Goal: Task Accomplishment & Management: Use online tool/utility

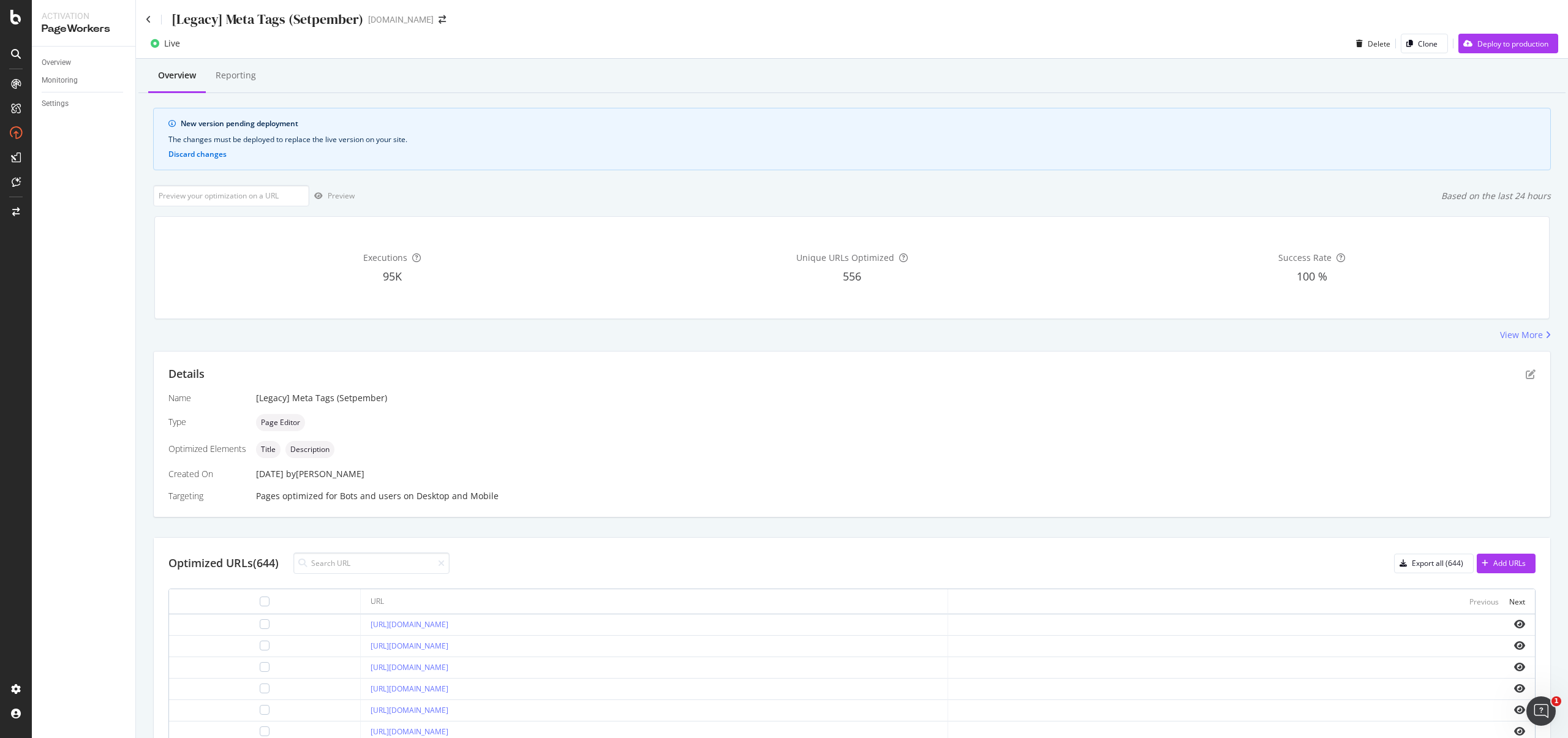
click at [143, 20] on div "[Legacy] Meta Tags (Setpember) starhub.com" at bounding box center [852, 14] width 1432 height 29
click at [148, 20] on icon at bounding box center [148, 20] width 5 height 9
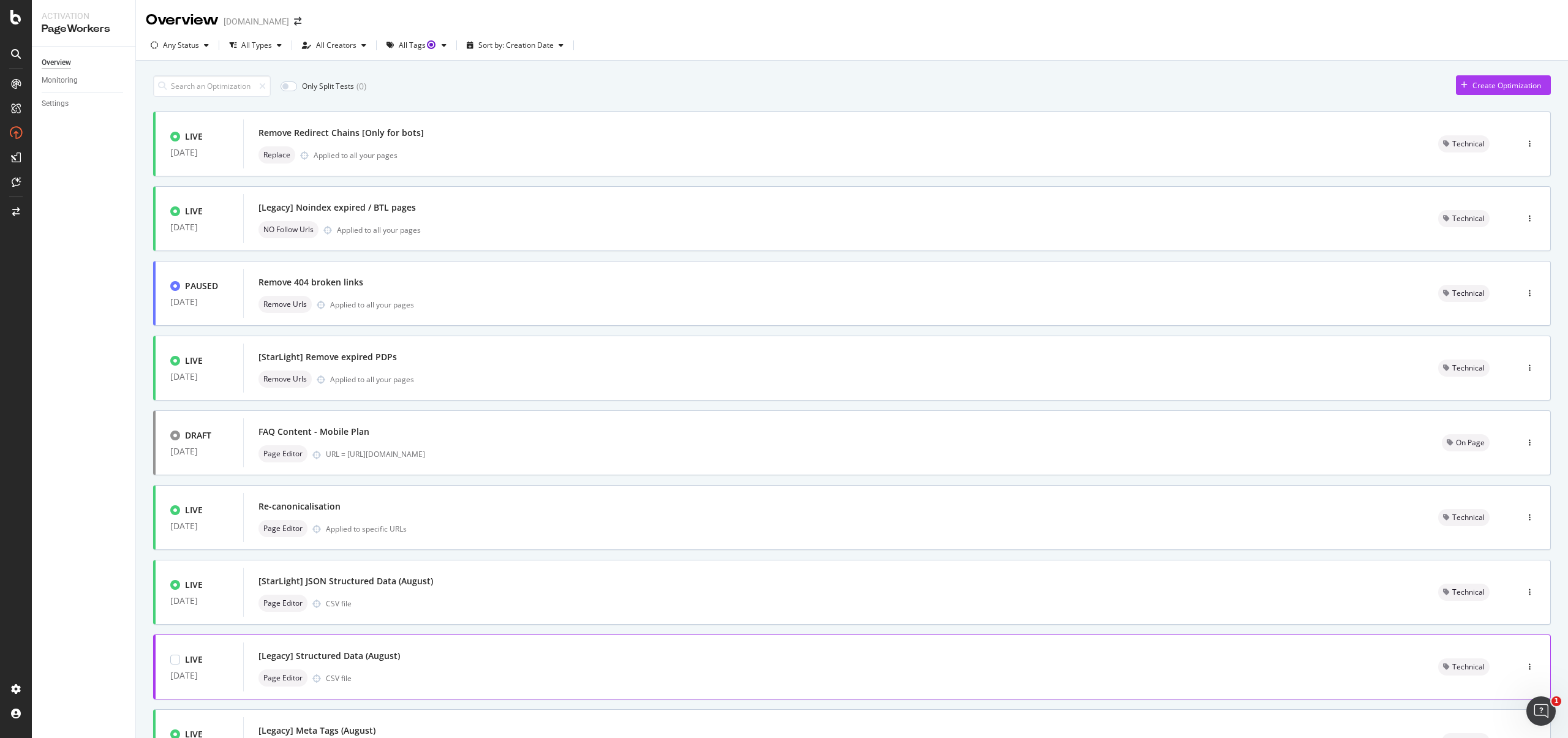
click at [429, 668] on div "[Legacy] Structured Data (August) Page Editor CSV file" at bounding box center [834, 667] width 1151 height 39
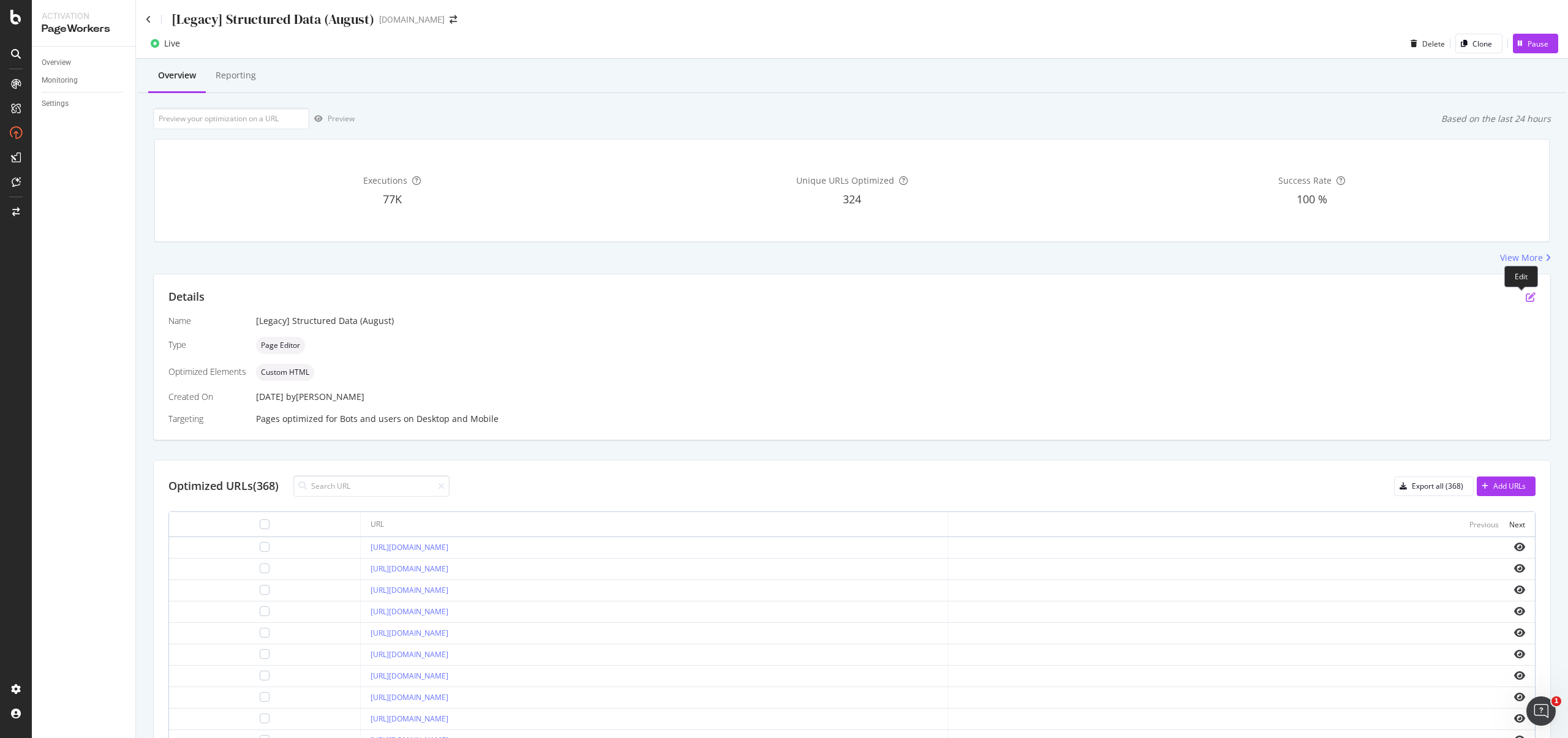
click at [1526, 298] on icon "pen-to-square" at bounding box center [1531, 297] width 10 height 10
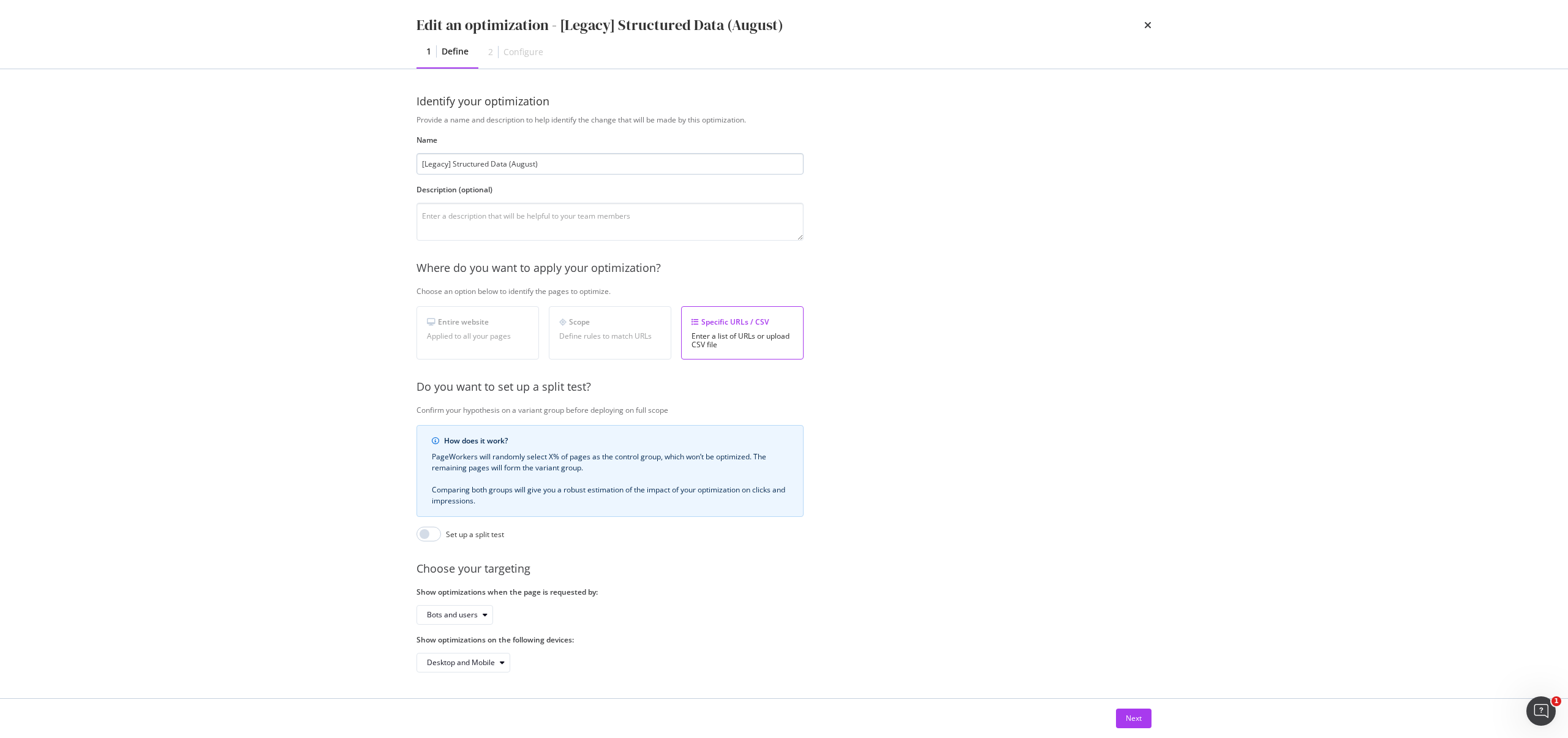
click at [529, 164] on input "[Legacy] Structured Data (August)" at bounding box center [610, 164] width 387 height 22
type input "[Legacy] Structured Data (September)"
click at [1149, 726] on button "Next" at bounding box center [1134, 718] width 35 height 20
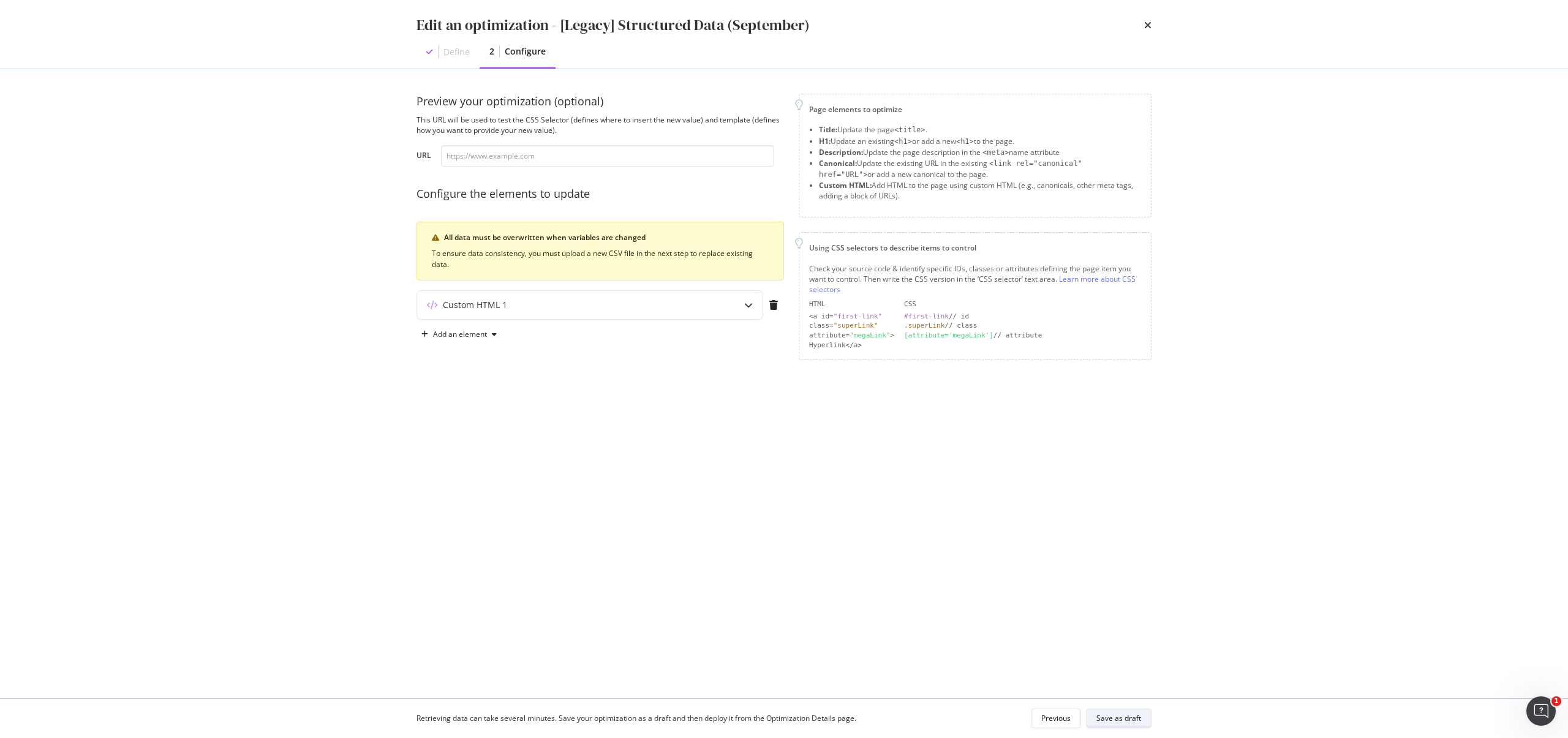
click at [1142, 723] on button "Save as draft" at bounding box center [1119, 718] width 65 height 20
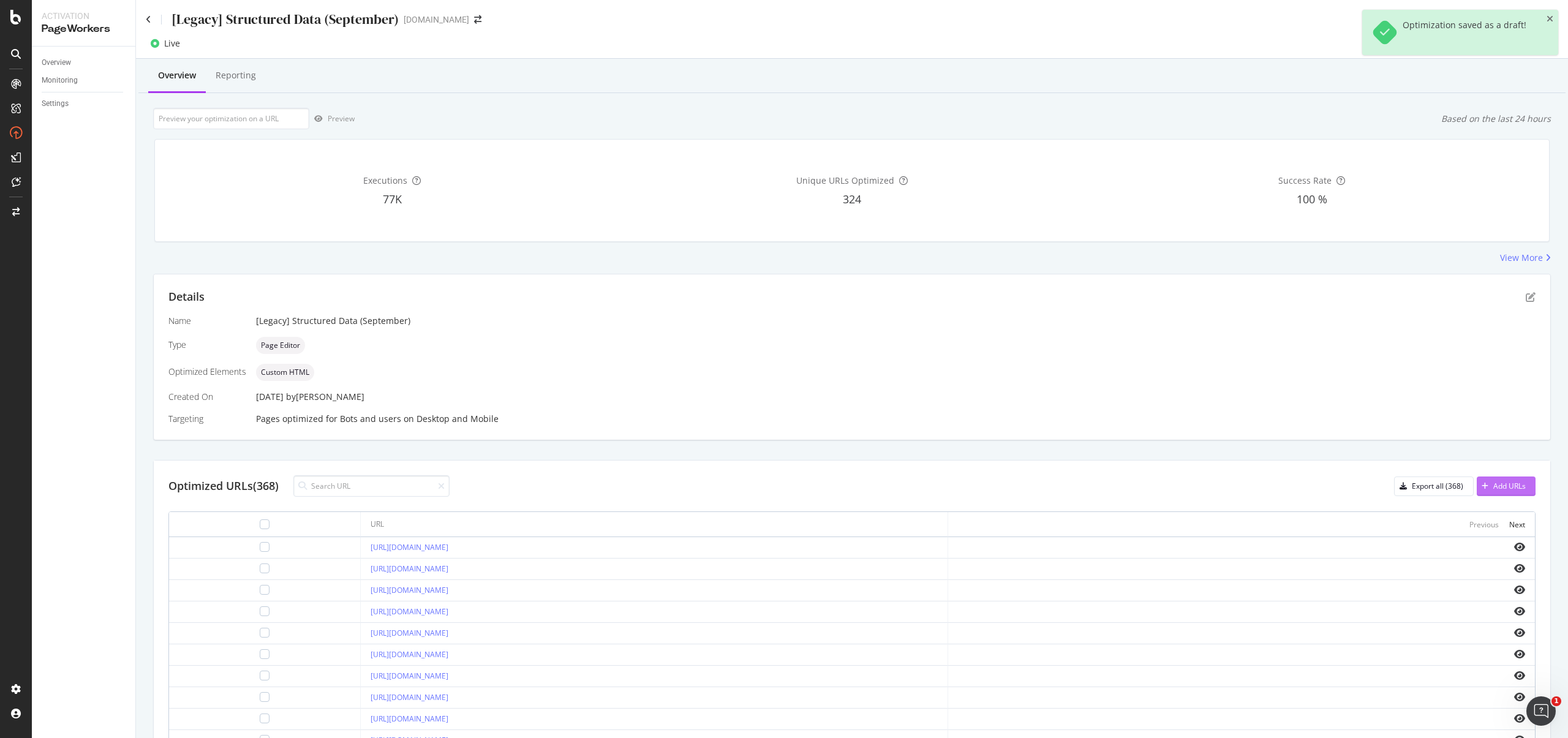
click at [1493, 485] on div "Add URLs" at bounding box center [1510, 486] width 33 height 10
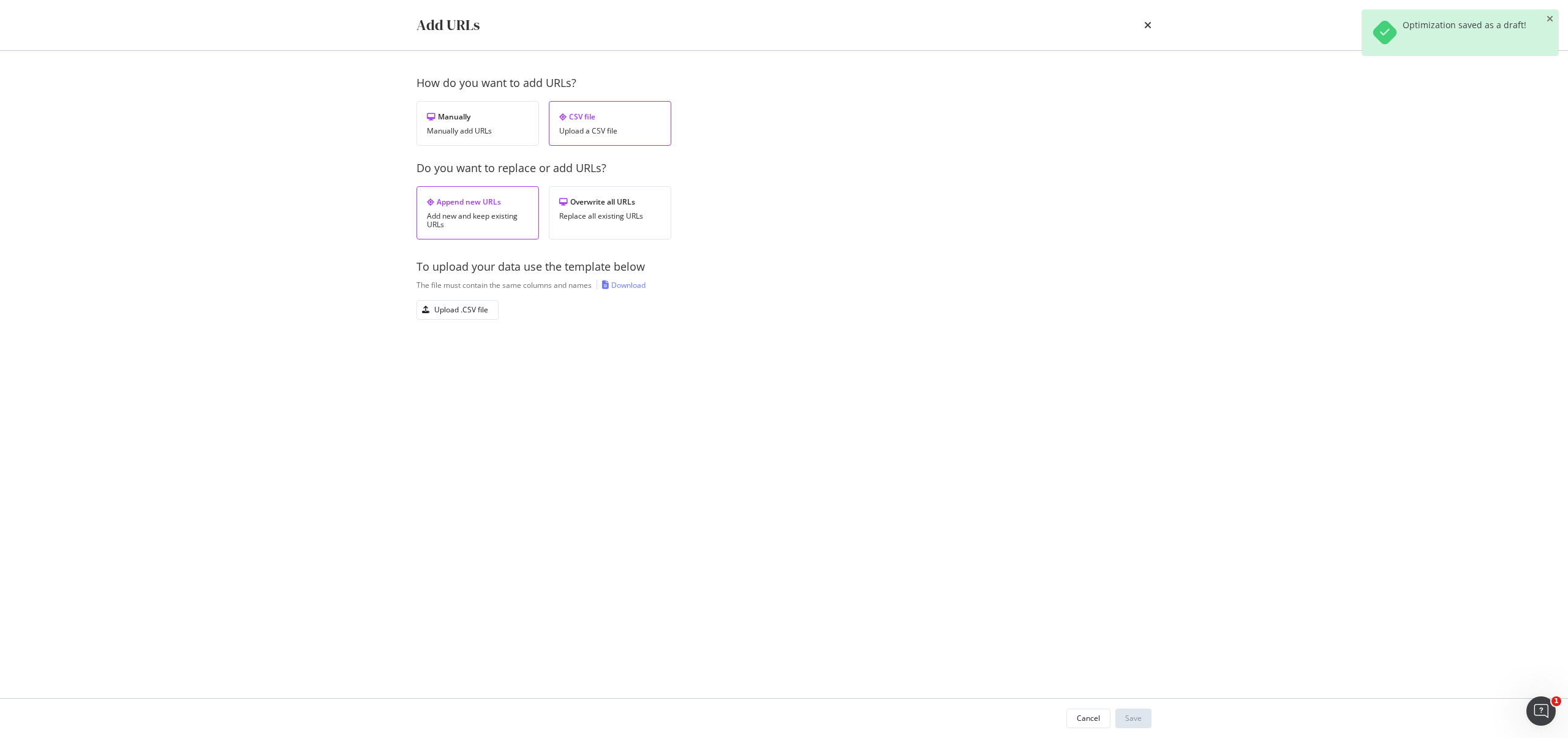
click at [630, 285] on div "Download" at bounding box center [628, 285] width 34 height 10
click at [473, 301] on div "Upload .CSV file" at bounding box center [452, 309] width 71 height 17
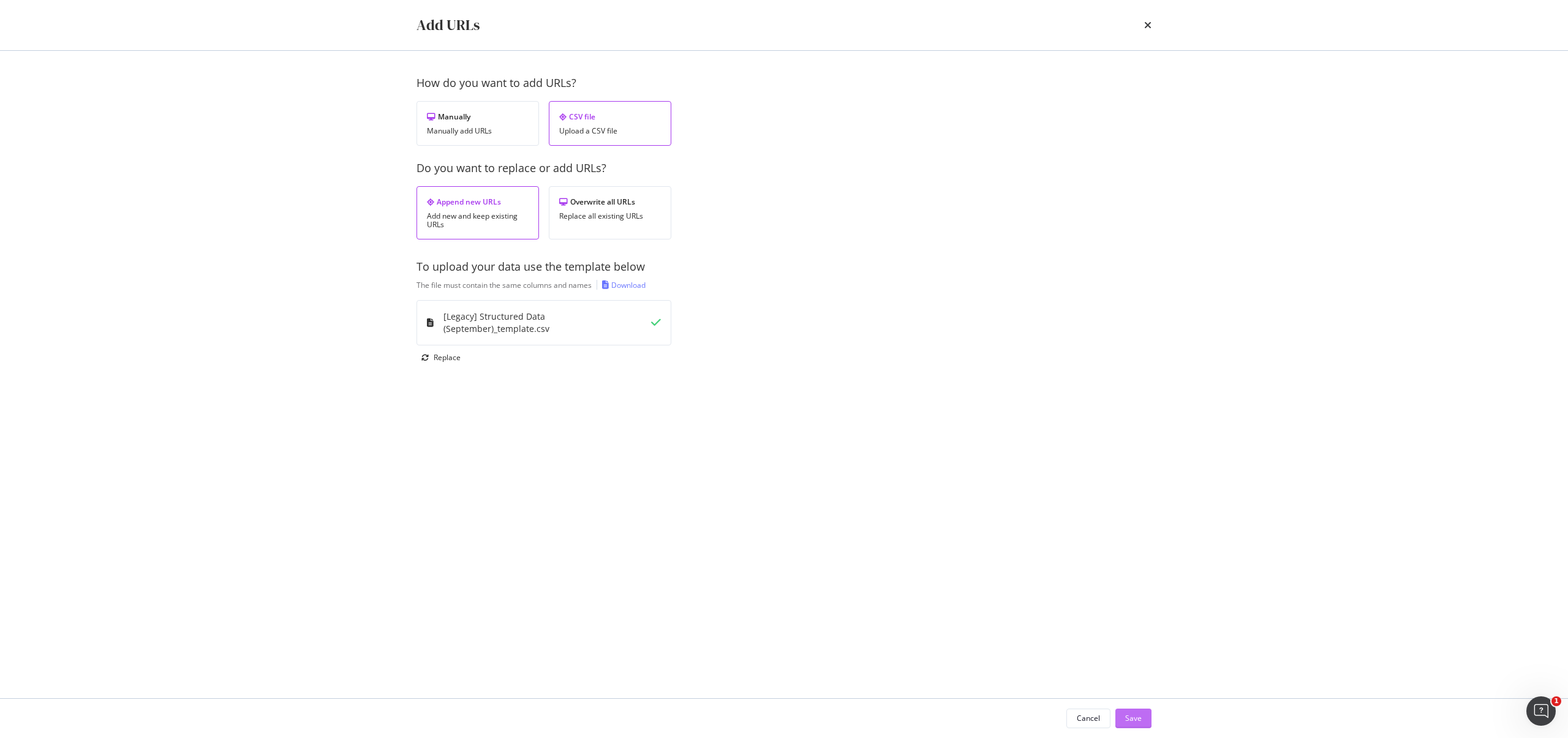
click at [1147, 711] on button "Save" at bounding box center [1133, 718] width 36 height 20
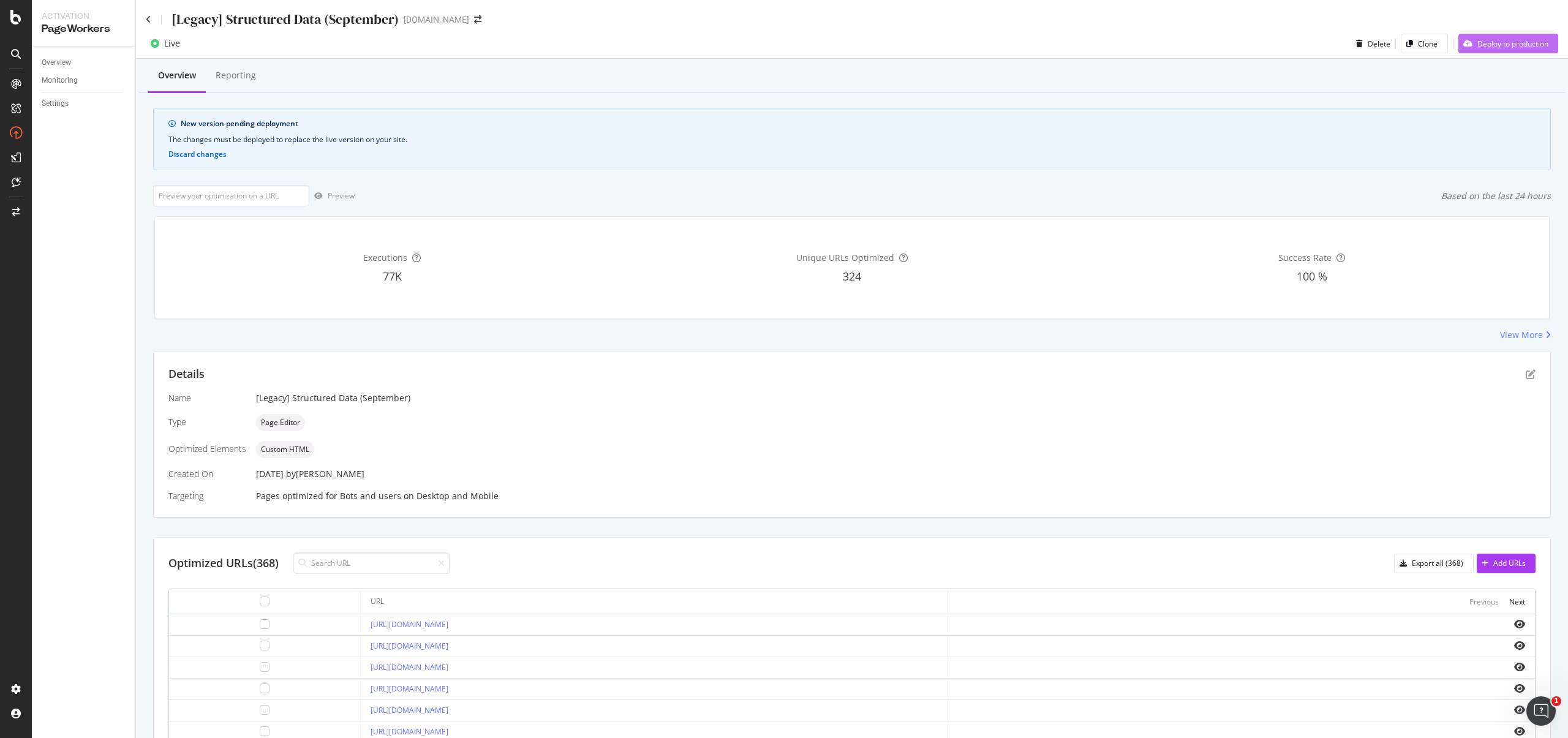
click at [1499, 41] on div "Deploy to production" at bounding box center [1513, 44] width 71 height 10
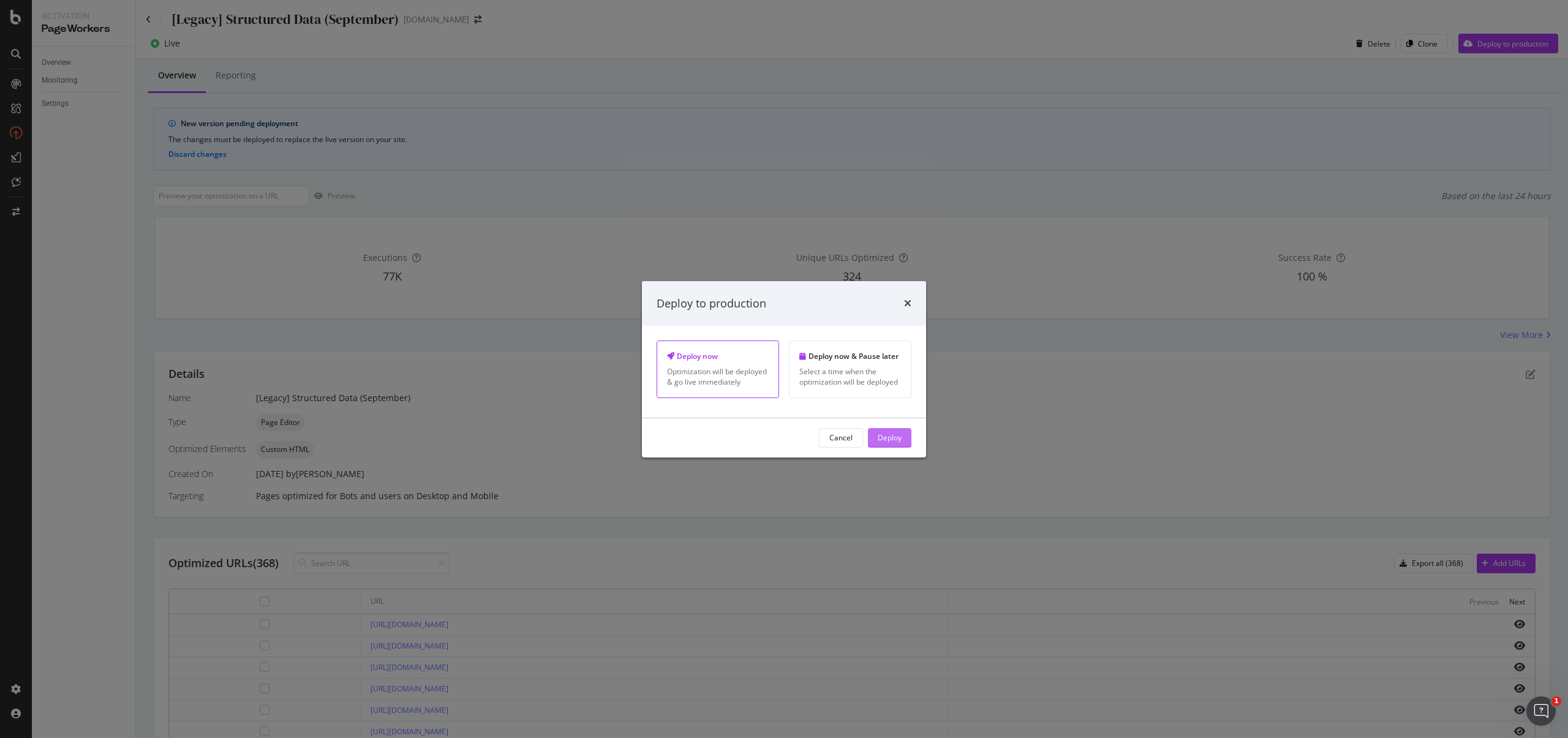
click at [910, 440] on button "Deploy" at bounding box center [889, 438] width 44 height 20
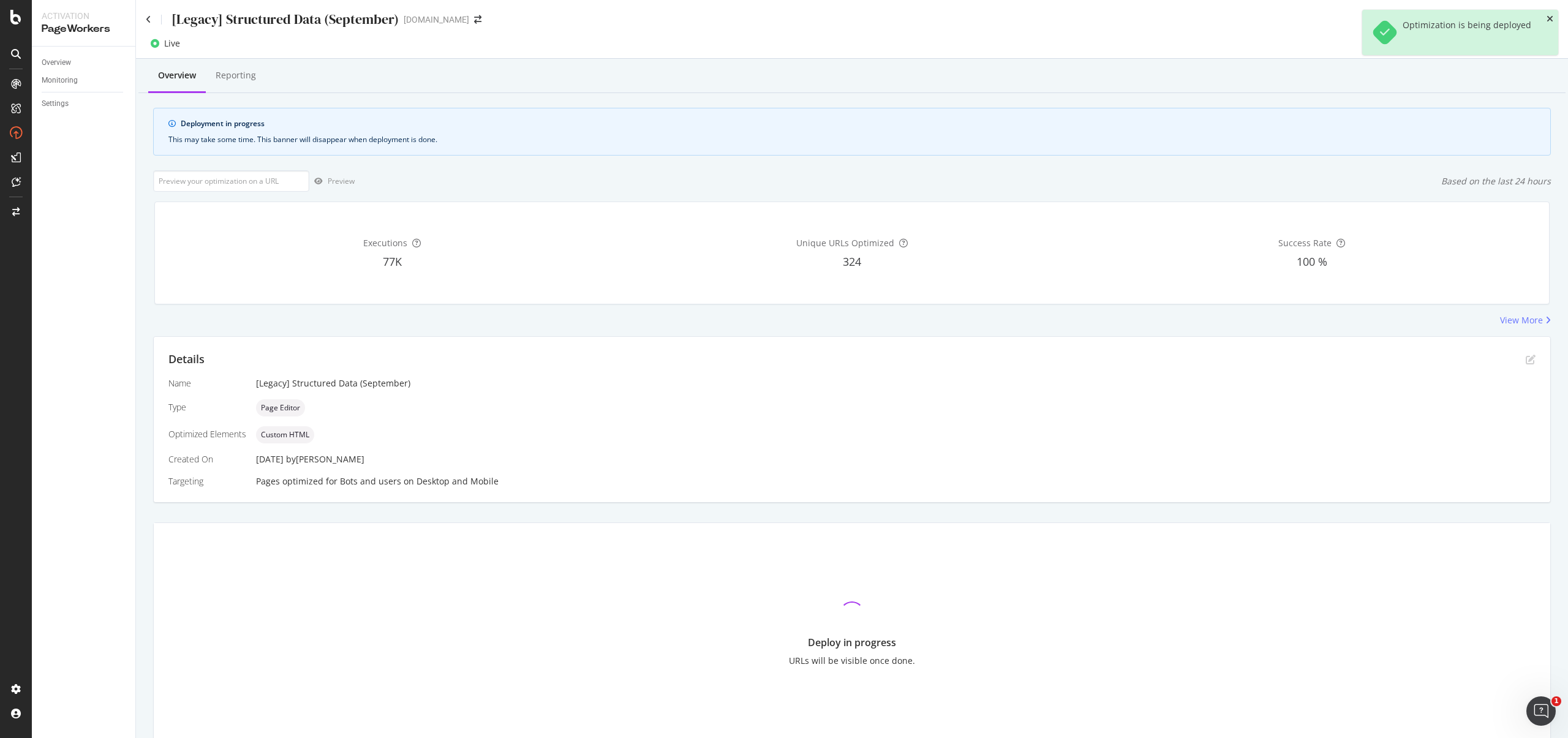
click at [1550, 19] on icon "close toast" at bounding box center [1550, 19] width 7 height 9
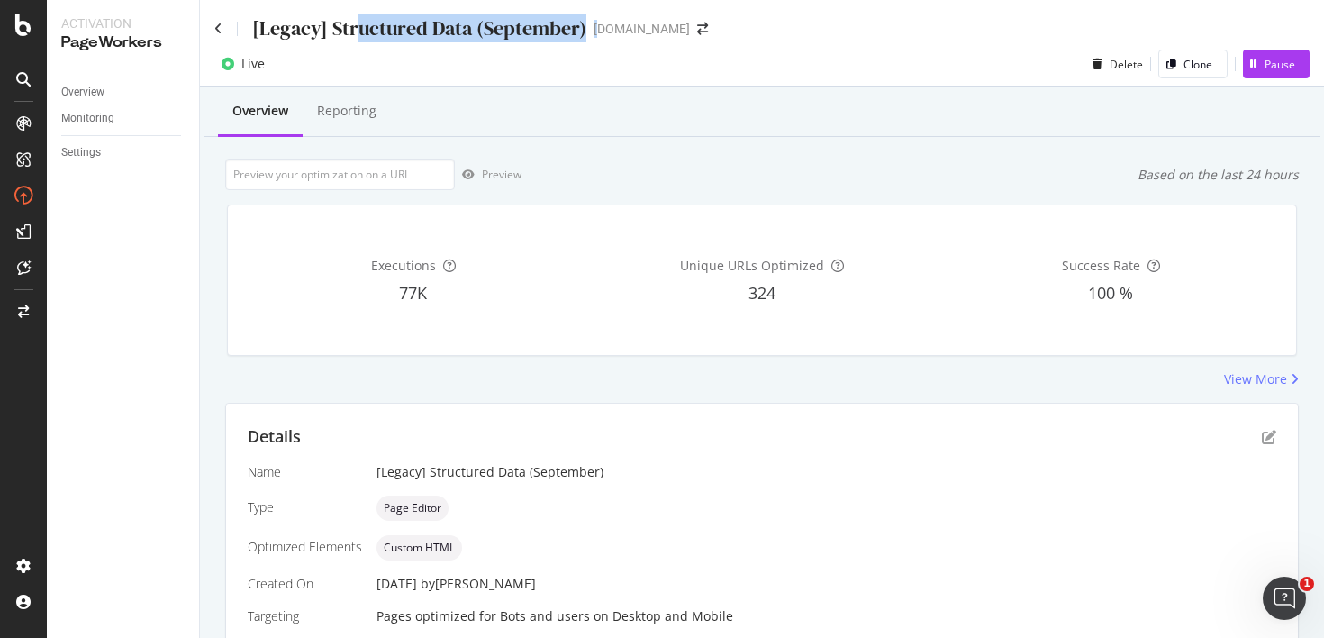
drag, startPoint x: 514, startPoint y: 28, endPoint x: 599, endPoint y: 28, distance: 84.7
click at [599, 28] on div "[Legacy] Structured Data (September) starhub.com" at bounding box center [470, 28] width 512 height 28
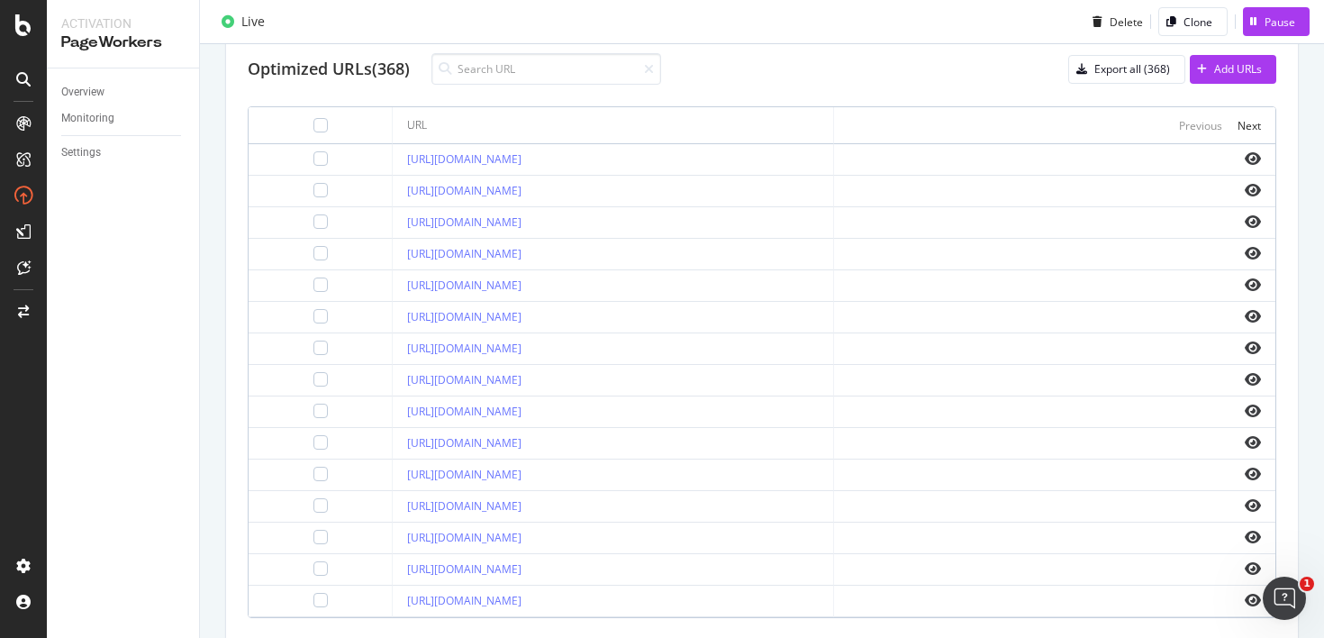
scroll to position [592, 0]
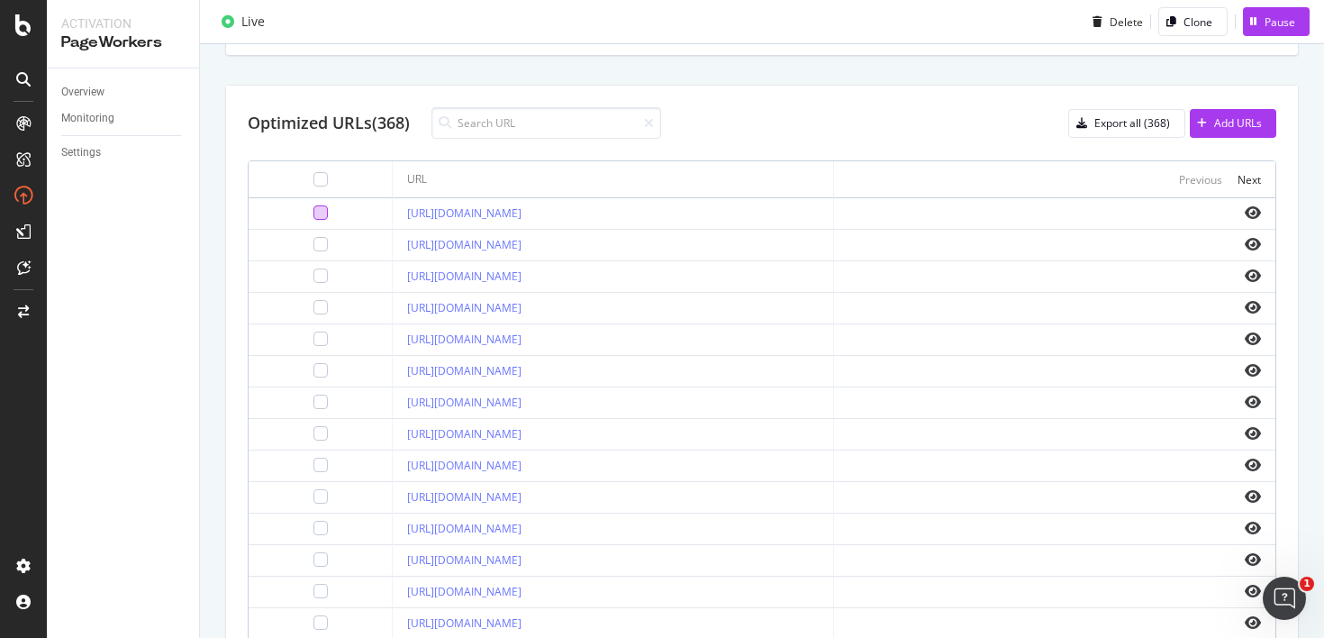
click at [313, 209] on div at bounding box center [320, 212] width 14 height 14
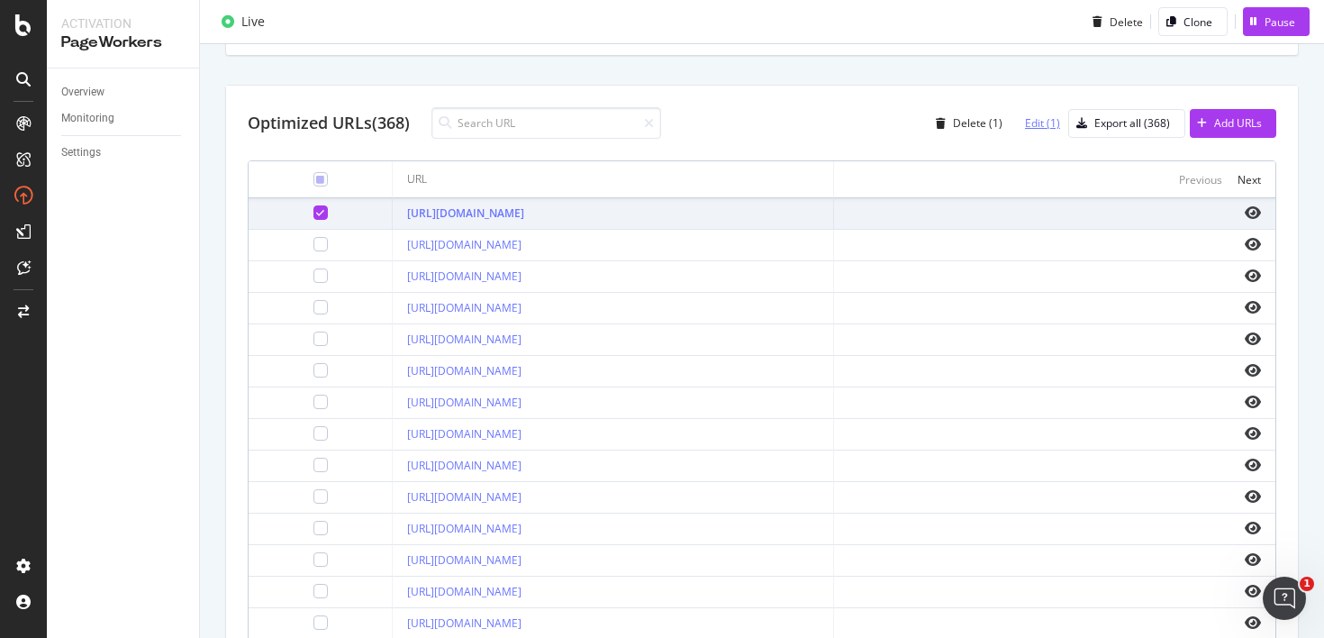
click at [1025, 125] on div "Edit (1)" at bounding box center [1042, 122] width 35 height 15
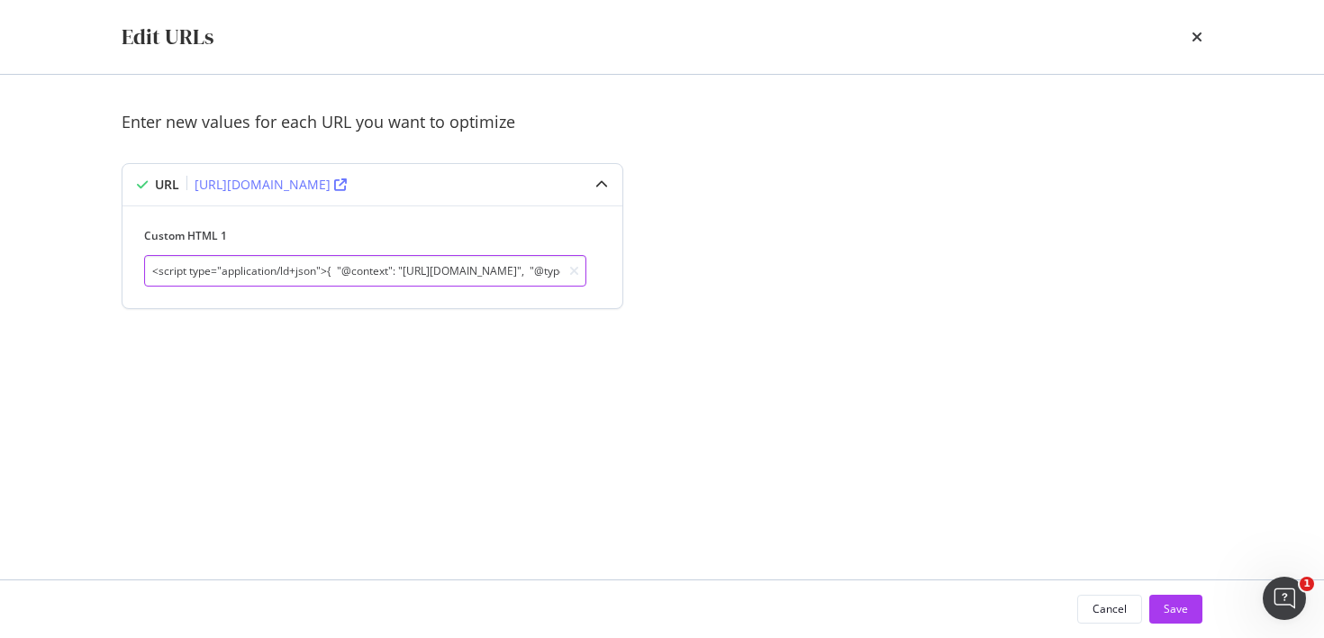
drag, startPoint x: 157, startPoint y: 271, endPoint x: 272, endPoint y: 272, distance: 115.3
click at [292, 271] on input "<script type="application/ld+json">{ "@context": "https://schema.org", "@type":…" at bounding box center [365, 271] width 442 height 32
drag, startPoint x: 149, startPoint y: 272, endPoint x: 722, endPoint y: 286, distance: 574.0
click at [722, 286] on div "Enter new values for each URL you want to optimize URL https://www.starhub.com/…" at bounding box center [662, 231] width 1081 height 241
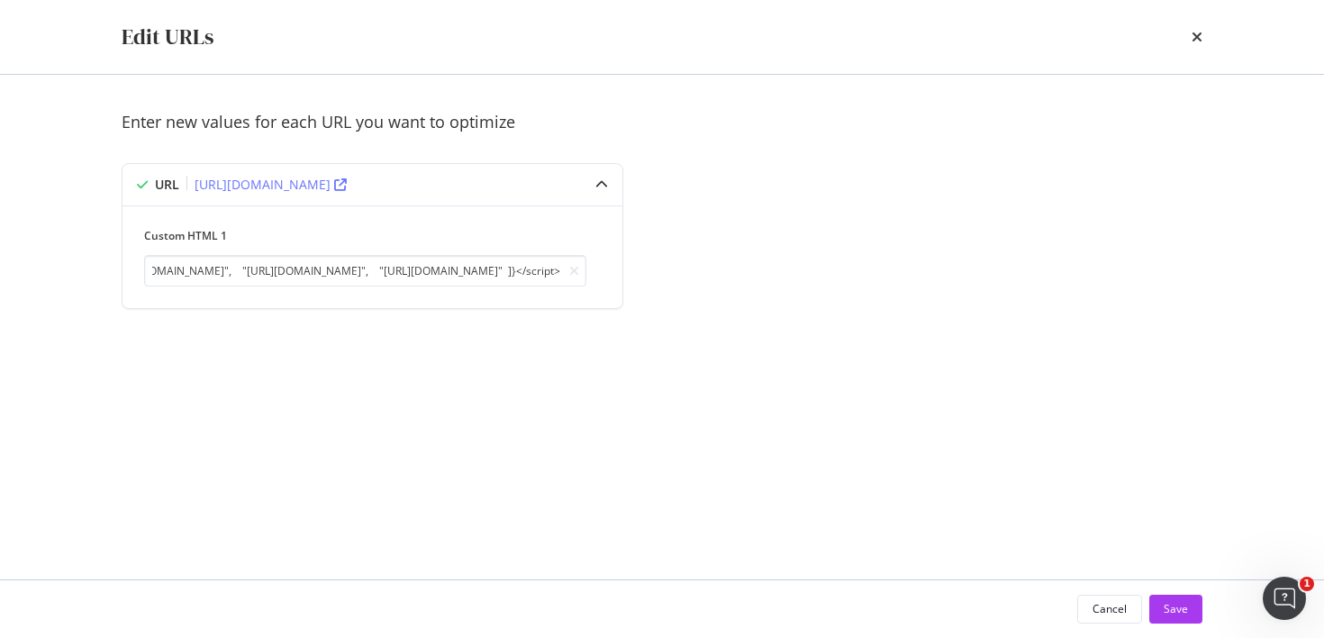
click at [686, 286] on div "Enter new values for each URL you want to optimize URL https://www.starhub.com/…" at bounding box center [662, 231] width 1081 height 241
click at [1194, 36] on icon "times" at bounding box center [1197, 37] width 11 height 14
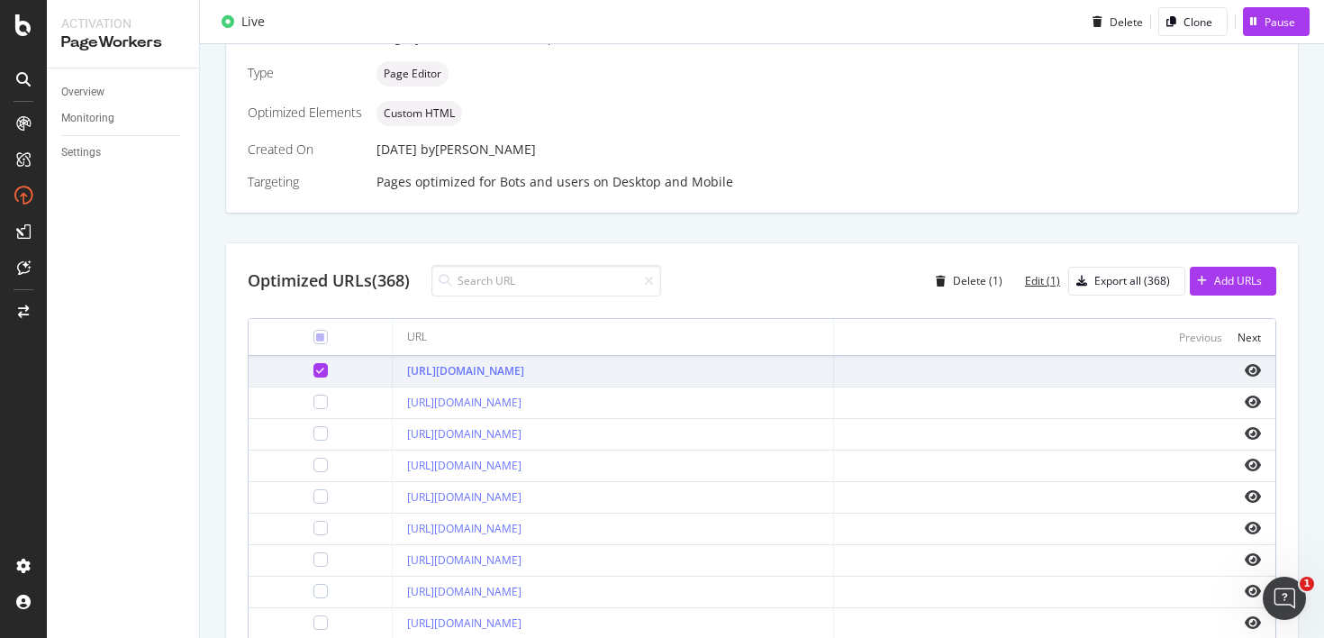
scroll to position [435, 0]
click at [313, 368] on div at bounding box center [320, 369] width 14 height 14
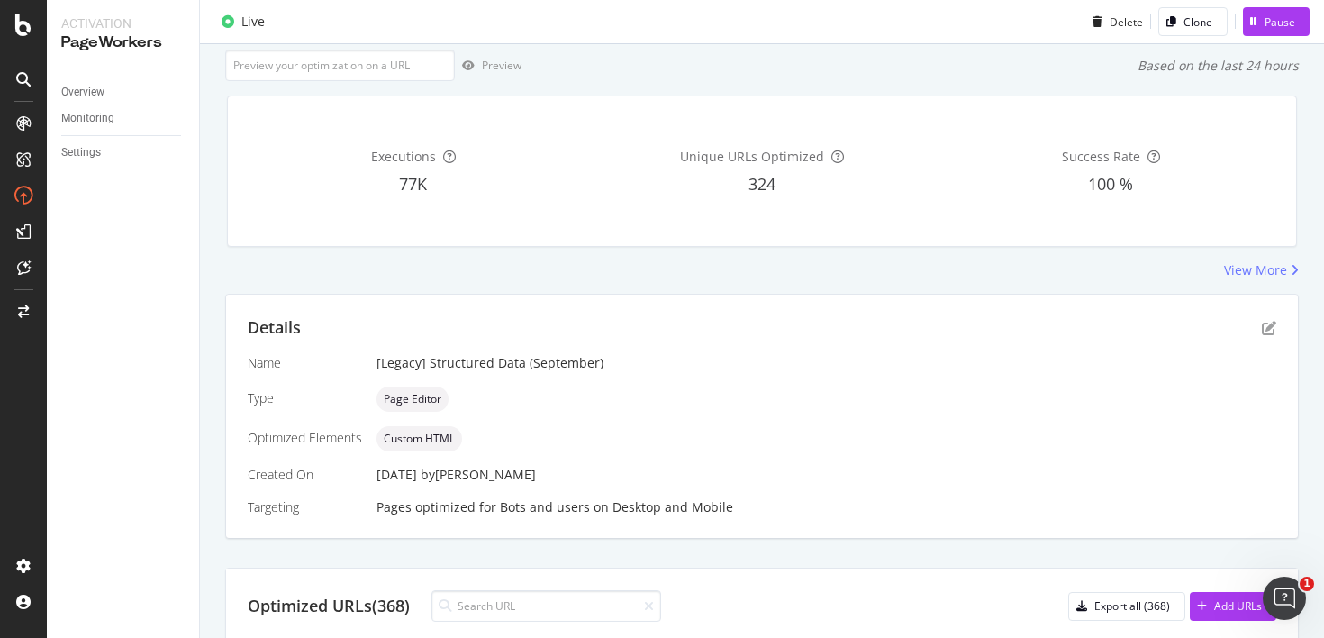
scroll to position [110, 0]
drag, startPoint x: 454, startPoint y: 419, endPoint x: 268, endPoint y: 439, distance: 187.5
click at [268, 439] on div "Name [Legacy] Structured Data (September) Type Page Editor Optimized Elements C…" at bounding box center [762, 434] width 1029 height 162
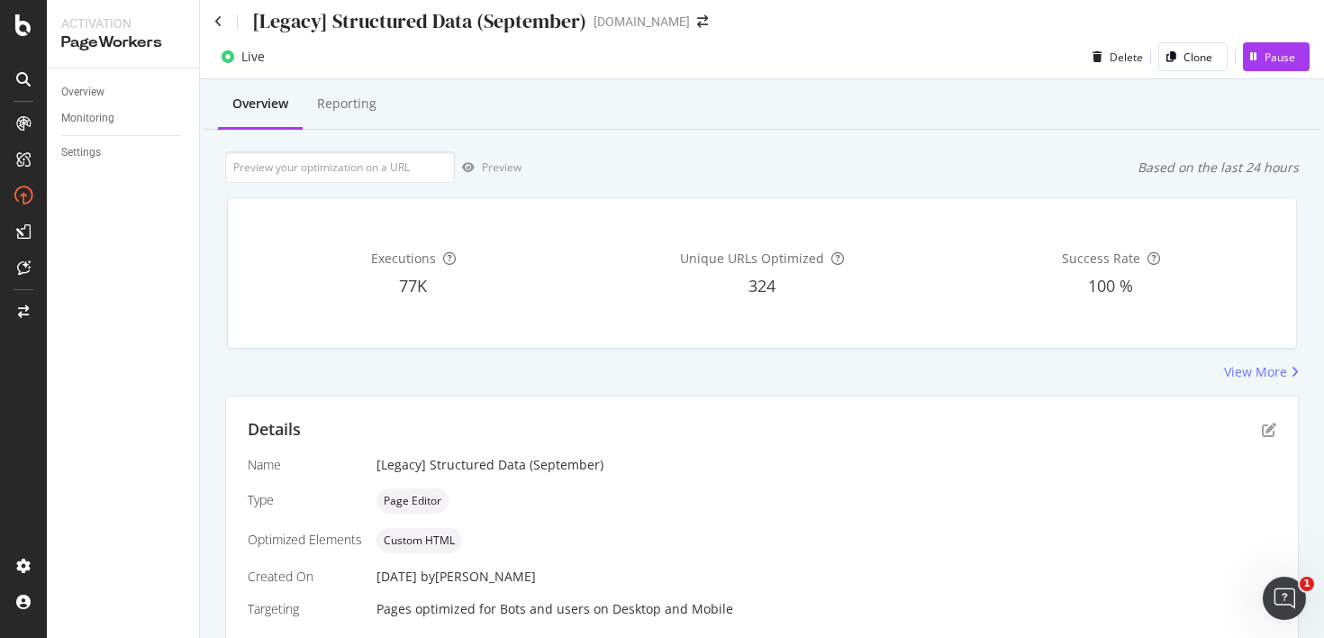
scroll to position [0, 0]
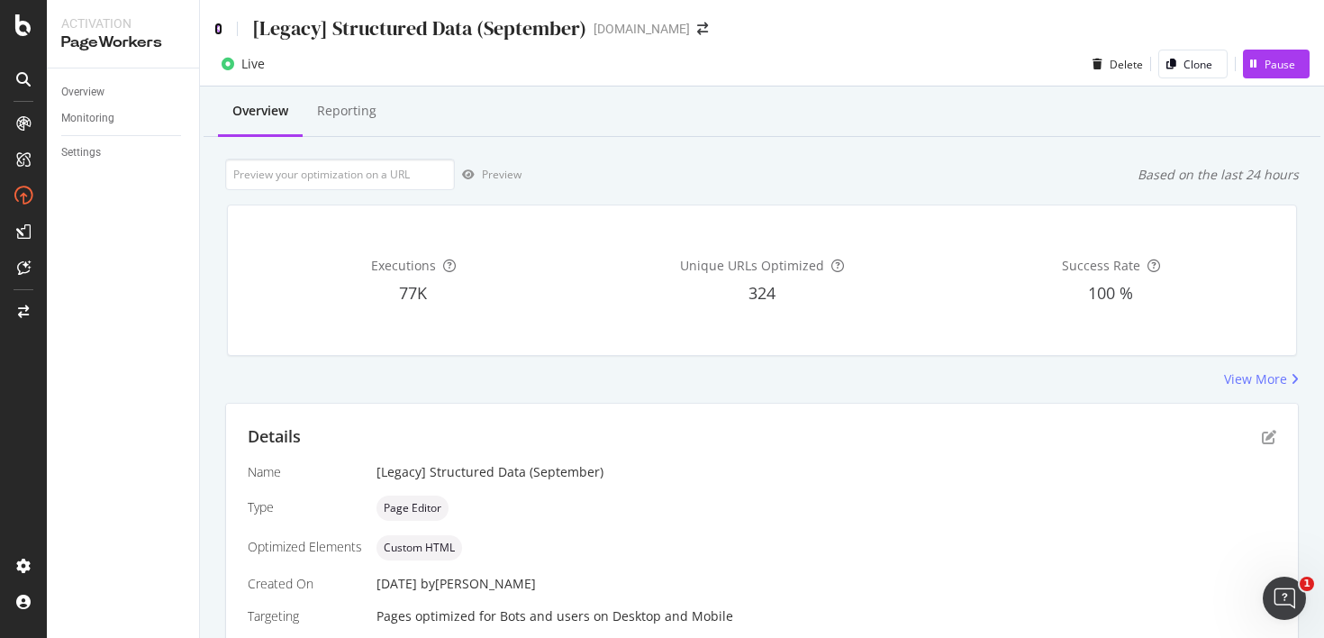
click at [219, 31] on icon at bounding box center [218, 29] width 8 height 13
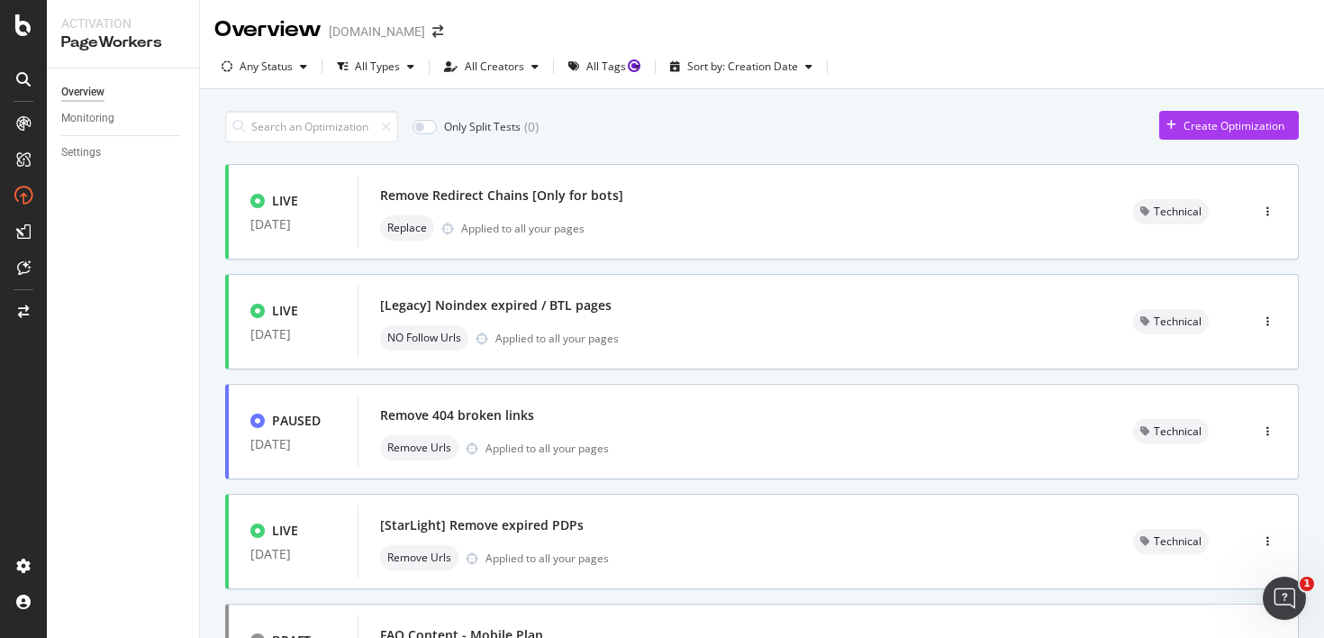
click at [188, 325] on div "Overview Monitoring Settings" at bounding box center [123, 352] width 152 height 569
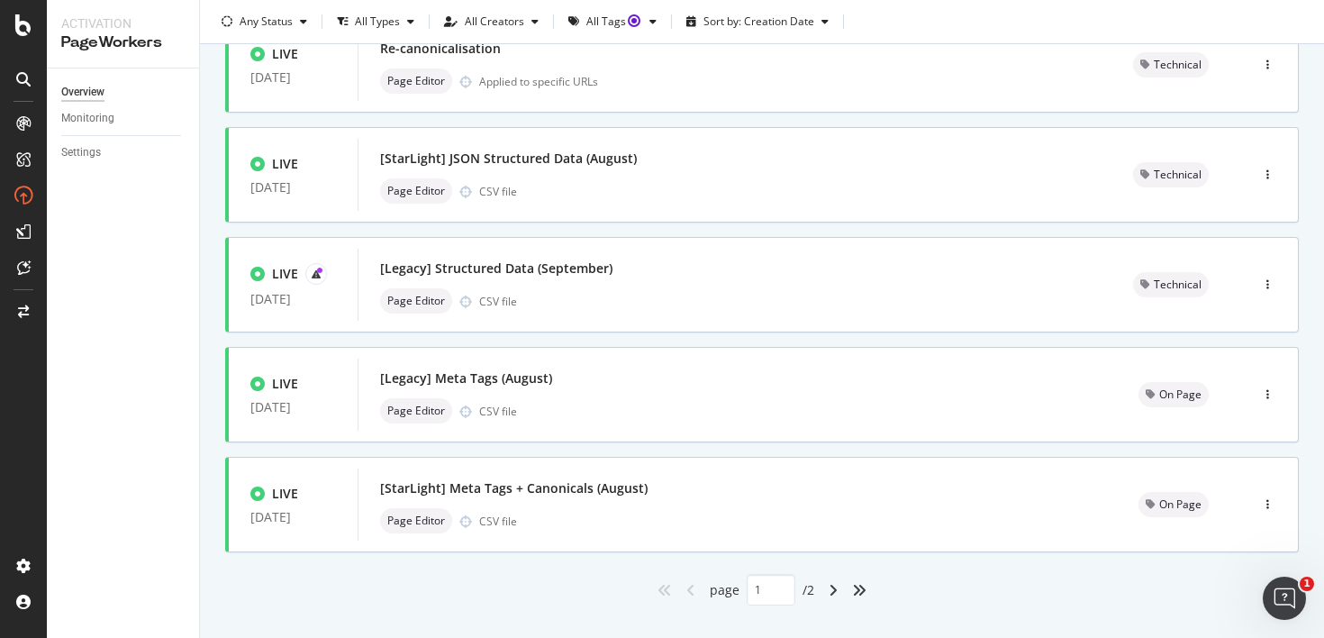
scroll to position [693, 0]
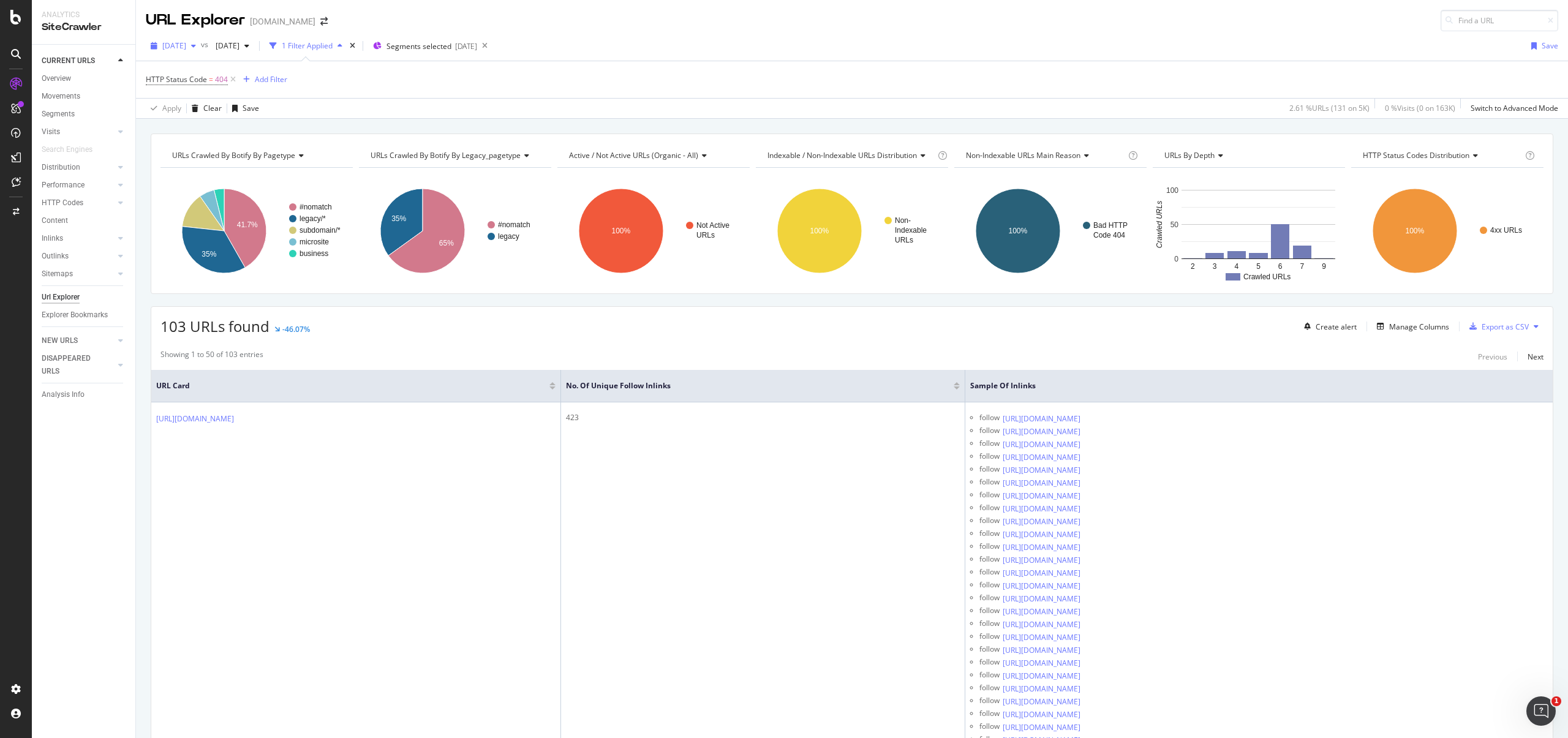
click at [166, 44] on span "[DATE]" at bounding box center [174, 45] width 24 height 10
click at [260, 88] on div "4.6K URLs" at bounding box center [256, 90] width 34 height 11
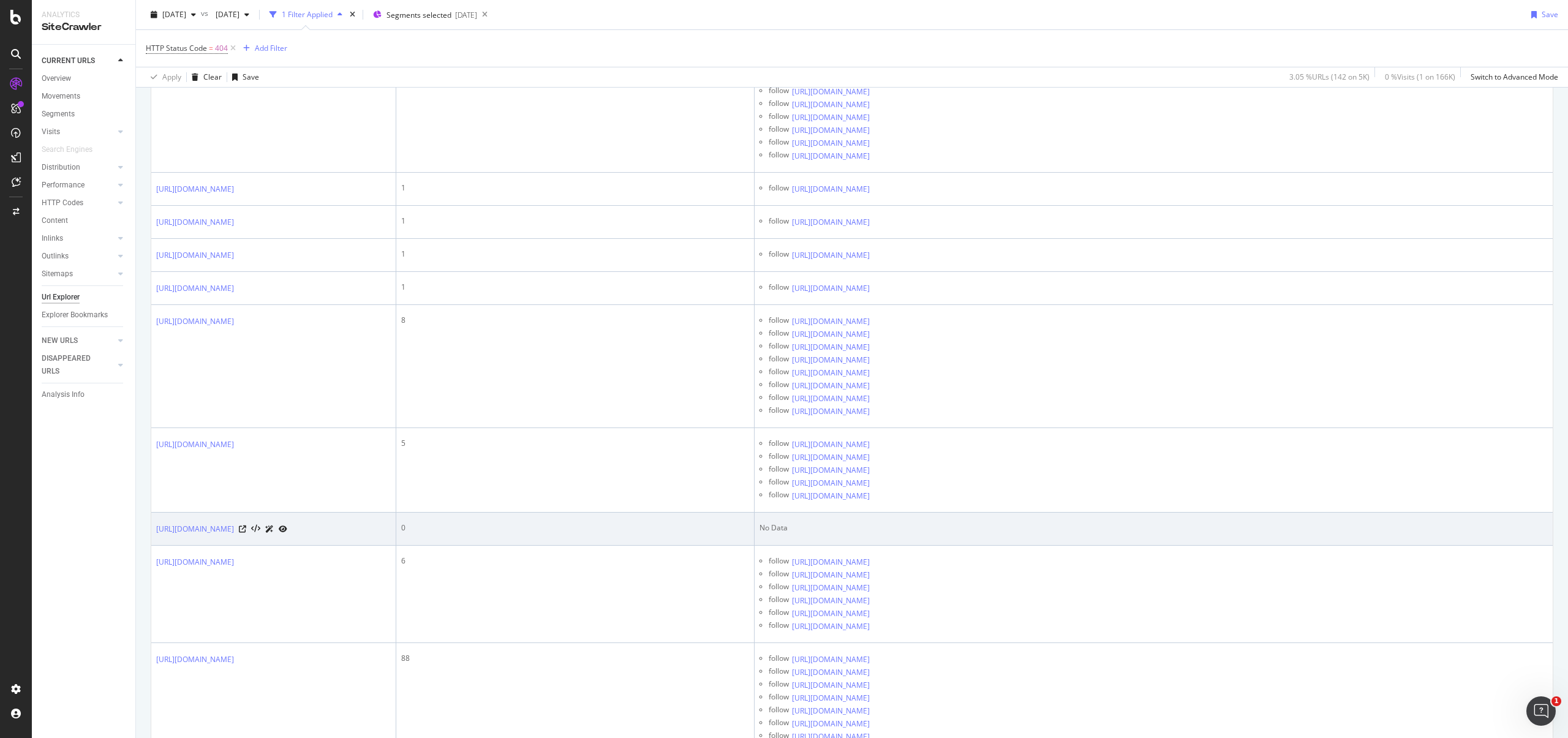
scroll to position [4795, 0]
click at [737, 547] on td "0" at bounding box center [575, 530] width 358 height 33
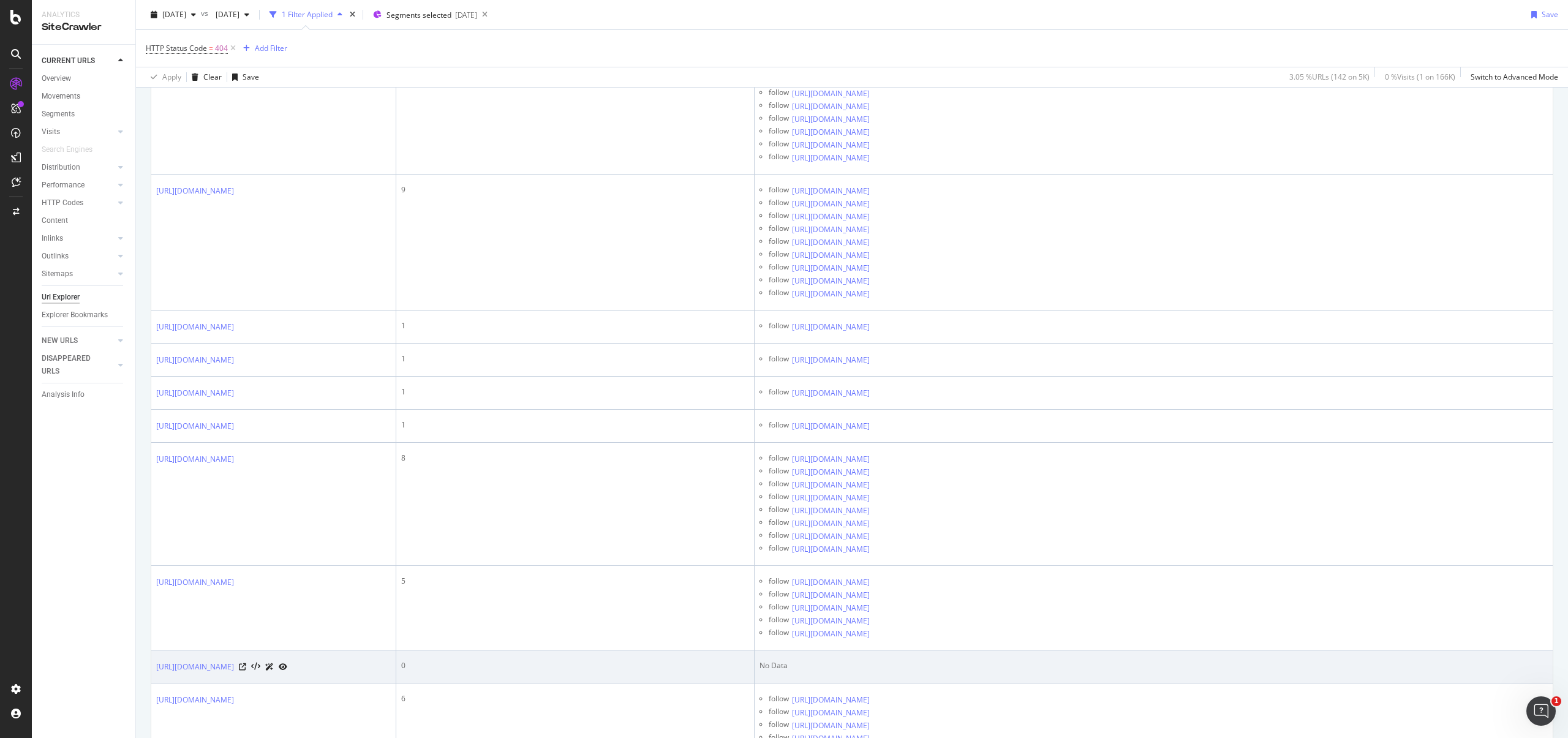
scroll to position [4650, 0]
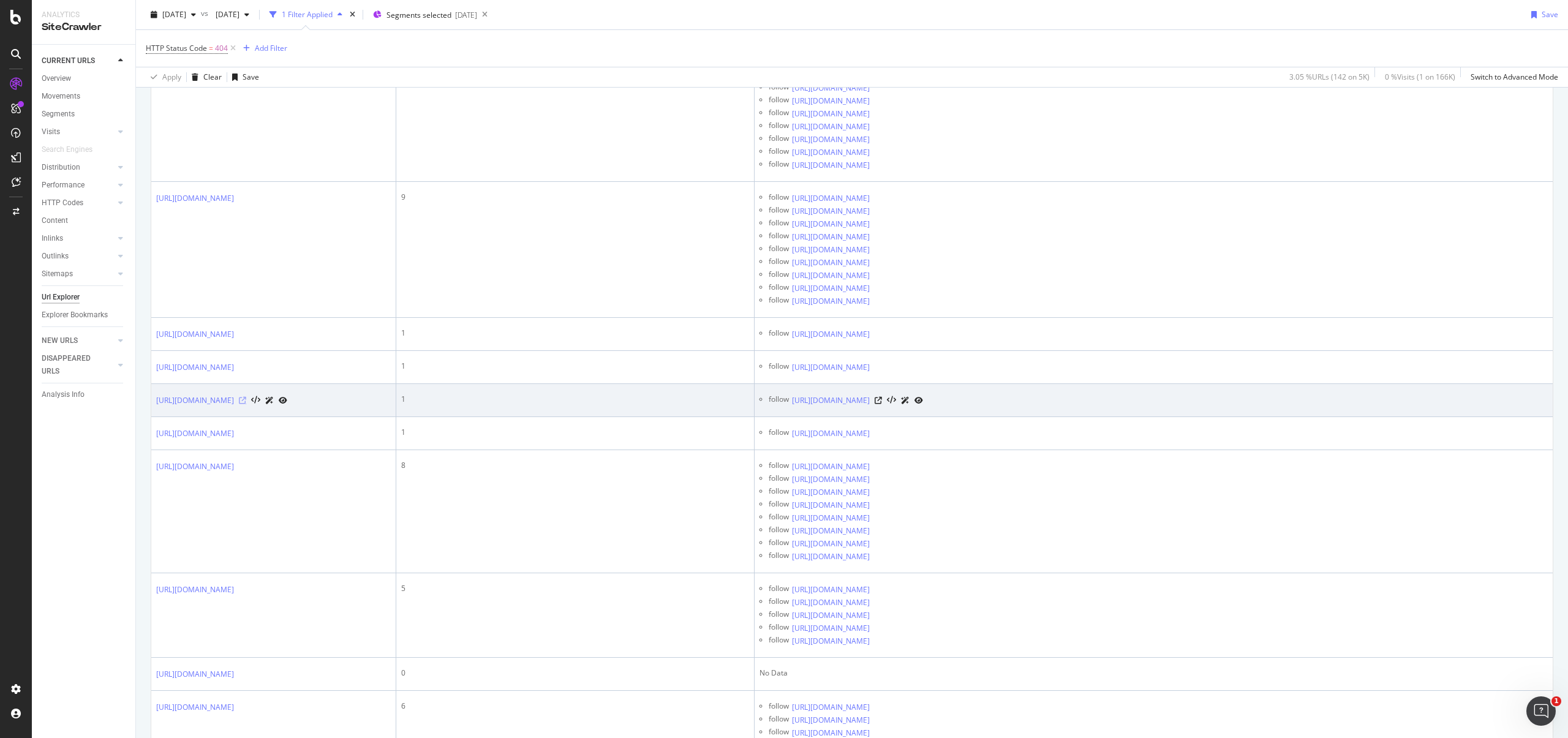
click at [246, 405] on icon at bounding box center [242, 401] width 7 height 7
click at [882, 405] on icon at bounding box center [878, 401] width 7 height 7
drag, startPoint x: 152, startPoint y: 447, endPoint x: 343, endPoint y: 460, distance: 191.4
click at [343, 417] on td "[URL][DOMAIN_NAME]" at bounding box center [274, 401] width 245 height 33
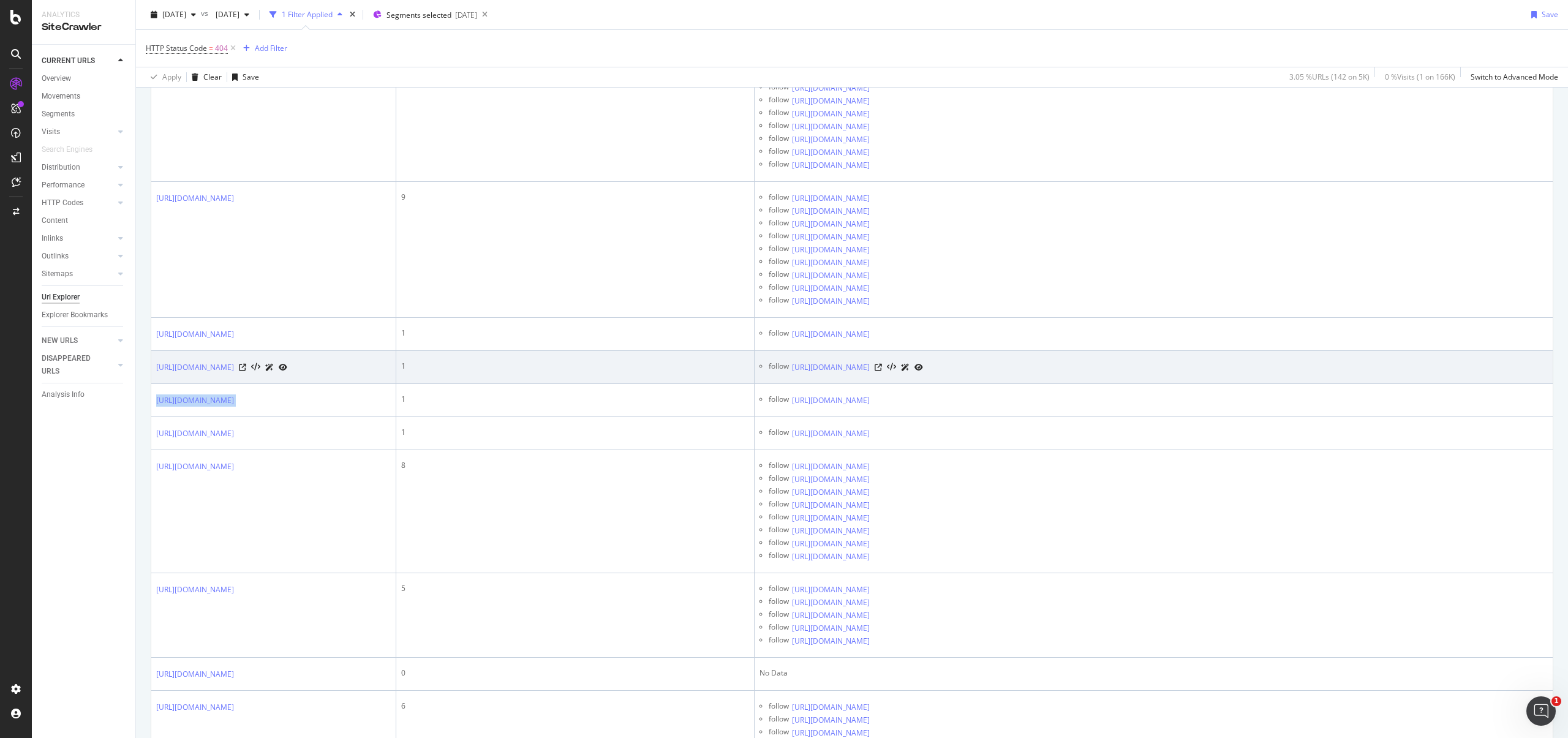
copy div "[URL][DOMAIN_NAME]"
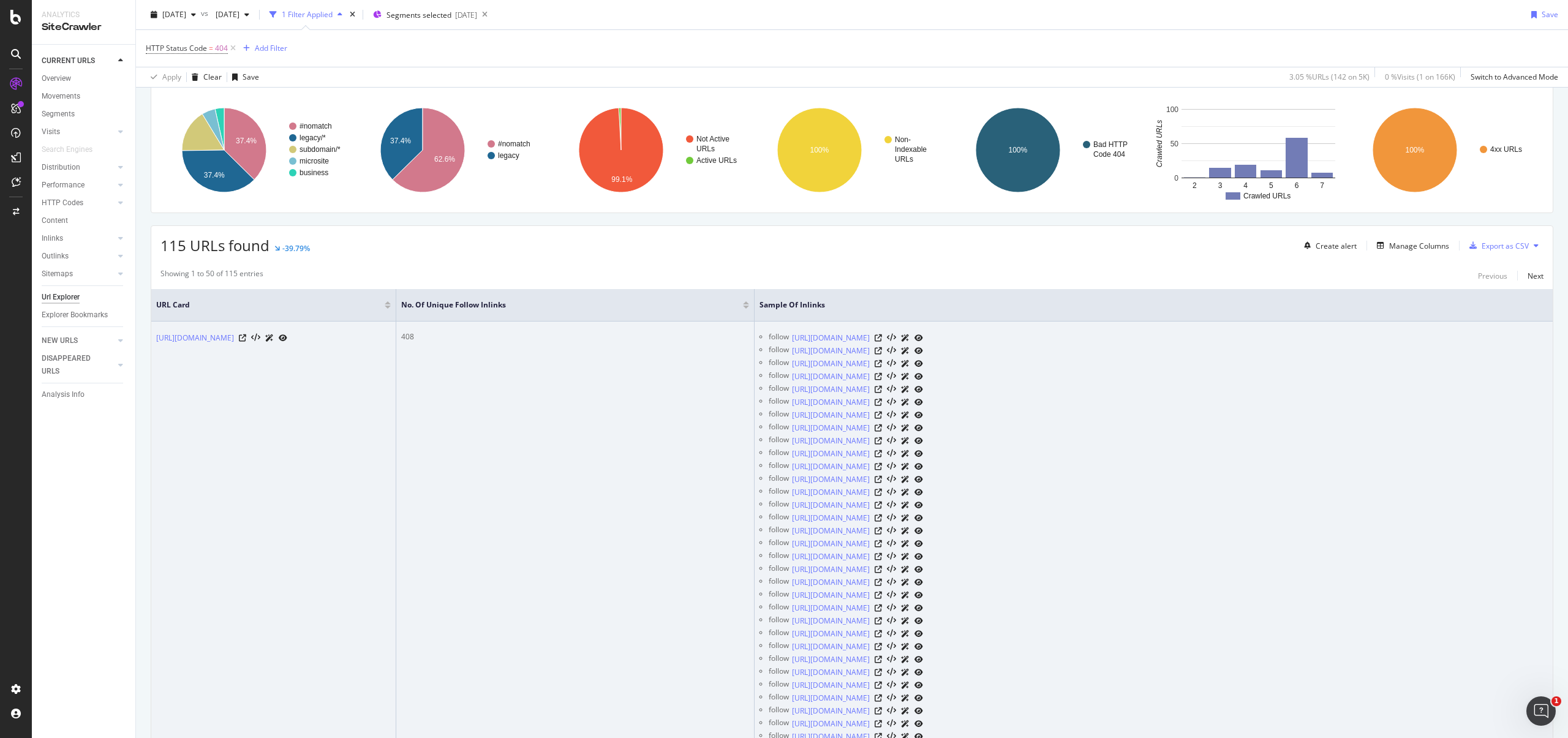
scroll to position [0, 0]
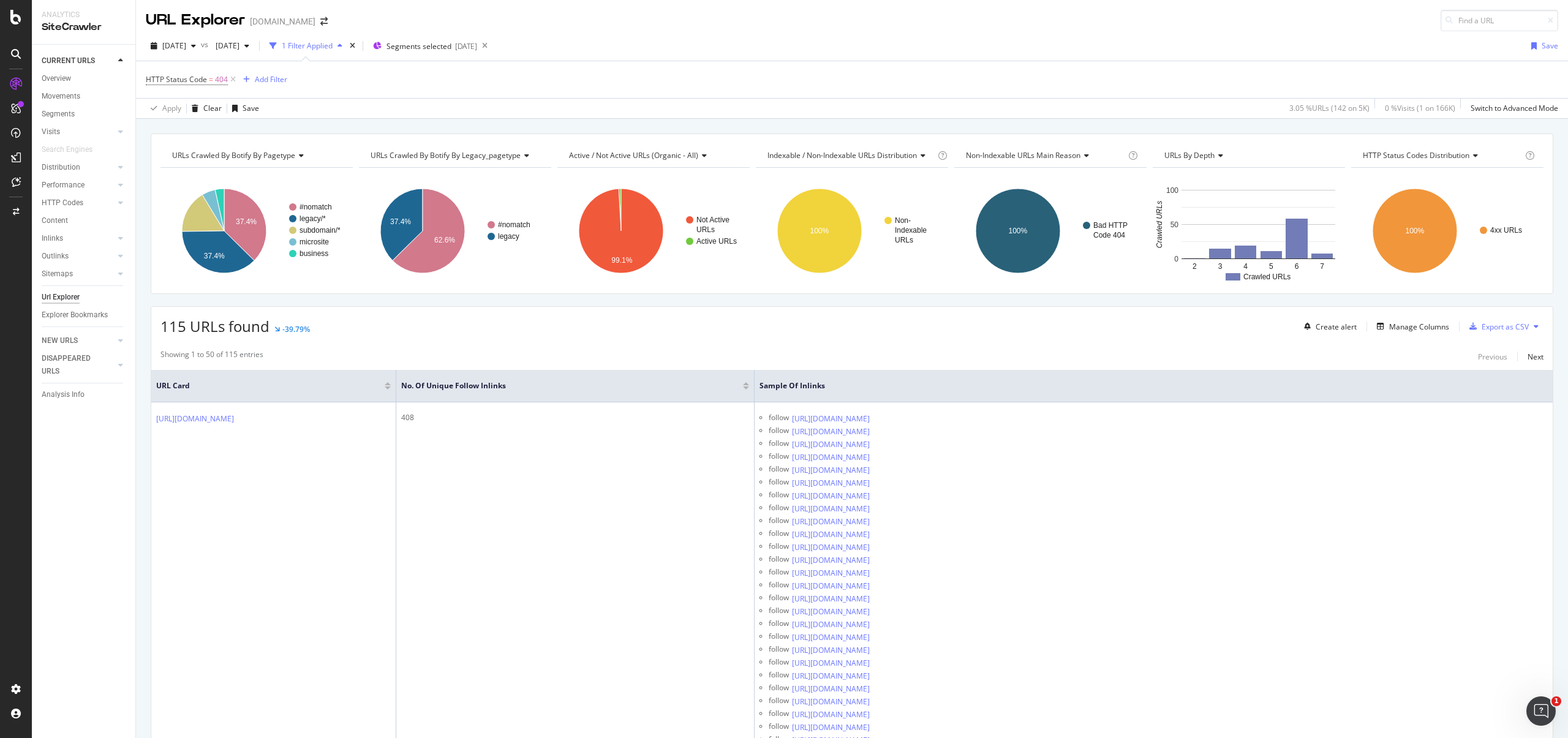
click at [1174, 89] on div "HTTP Status Code = 404 Add Filter" at bounding box center [851, 80] width 1412 height 37
click at [1320, 337] on div "Create alert Manage Columns Export as CSV" at bounding box center [1421, 326] width 244 height 21
click at [1163, 377] on th "Sample of Inlinks" at bounding box center [1154, 386] width 798 height 33
click at [1061, 329] on div "115 URLs found -39.79% Create alert Manage Columns Export as CSV" at bounding box center [852, 322] width 1401 height 30
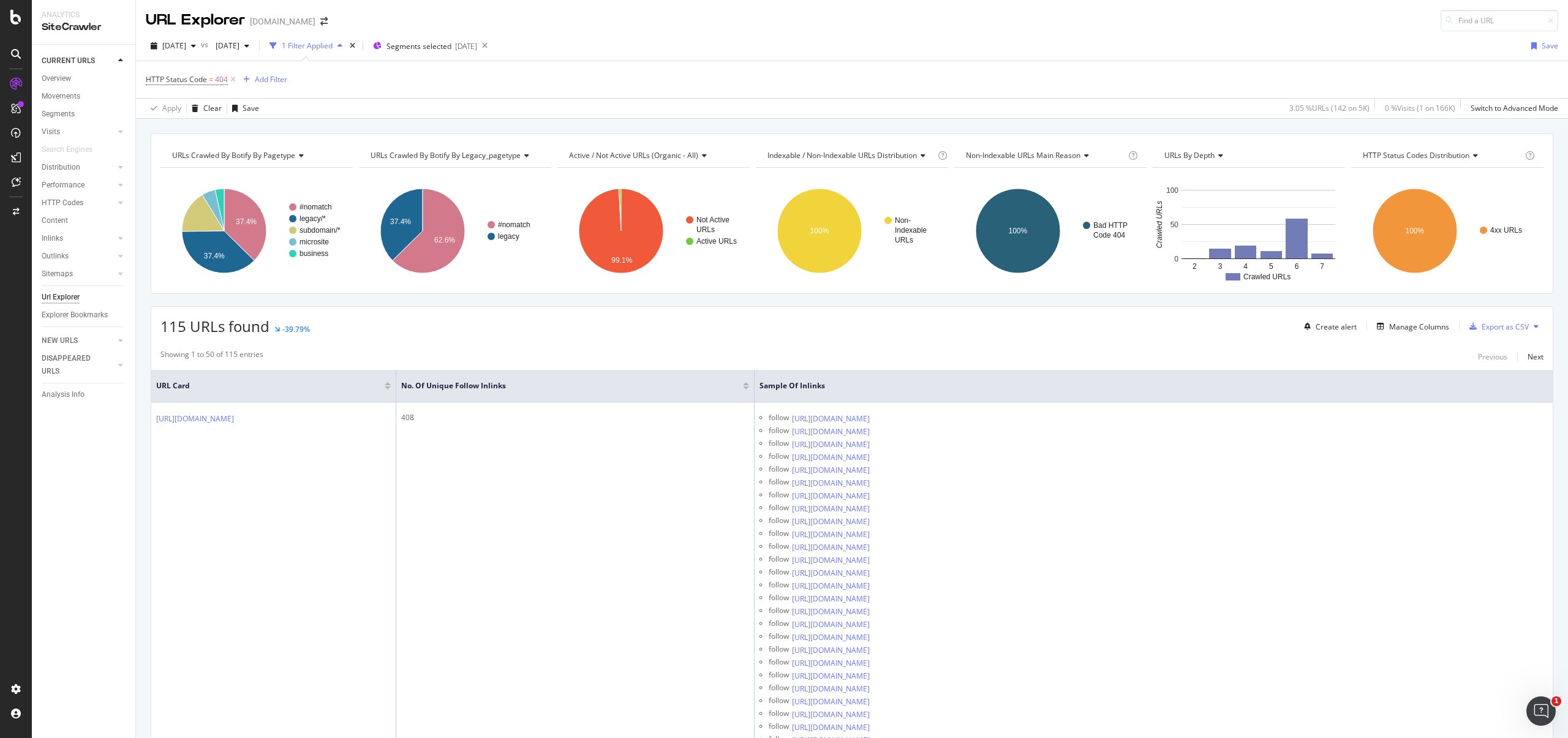
click at [607, 331] on div "115 URLs found -39.79% Create alert Manage Columns Export as CSV" at bounding box center [852, 322] width 1401 height 30
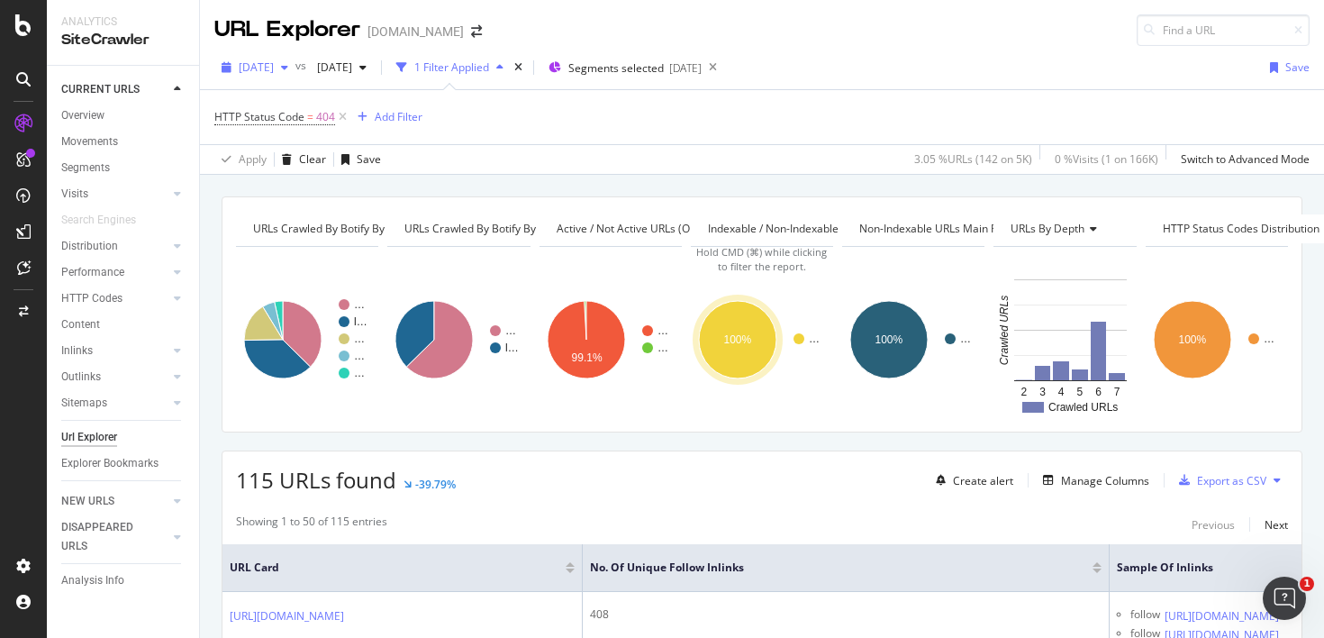
click at [274, 72] on span "[DATE]" at bounding box center [256, 66] width 35 height 15
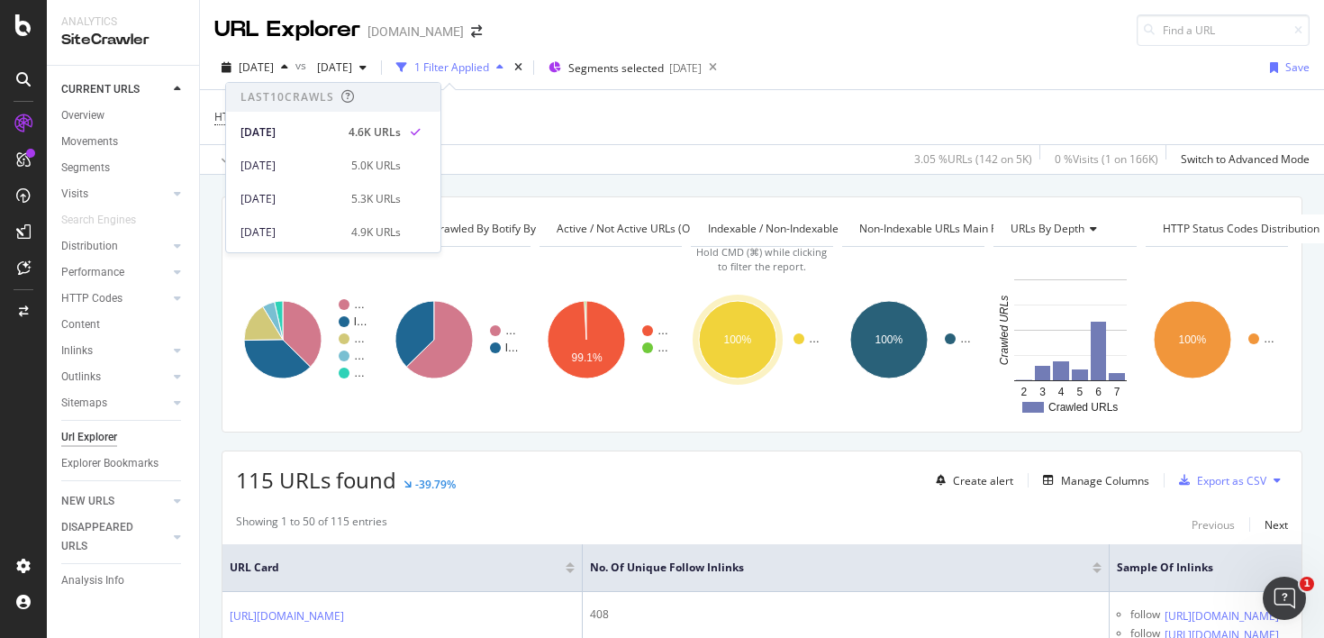
click at [711, 144] on div "Apply Clear Save 3.05 % URLs ( 142 on 5K ) 0 % Visits ( 1 on 166K ) Switch to A…" at bounding box center [762, 159] width 1124 height 30
